Goal: Task Accomplishment & Management: Manage account settings

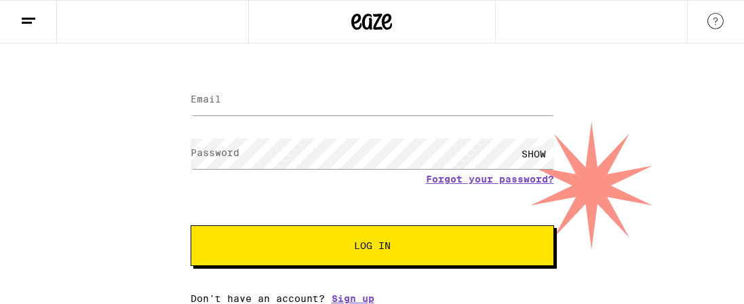
scroll to position [93, 0]
type input "[EMAIL_ADDRESS][DOMAIN_NAME]"
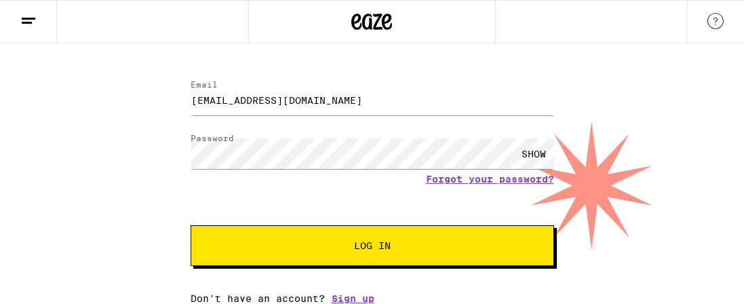
click at [712, 24] on img at bounding box center [716, 21] width 16 height 16
